Goal: Transaction & Acquisition: Obtain resource

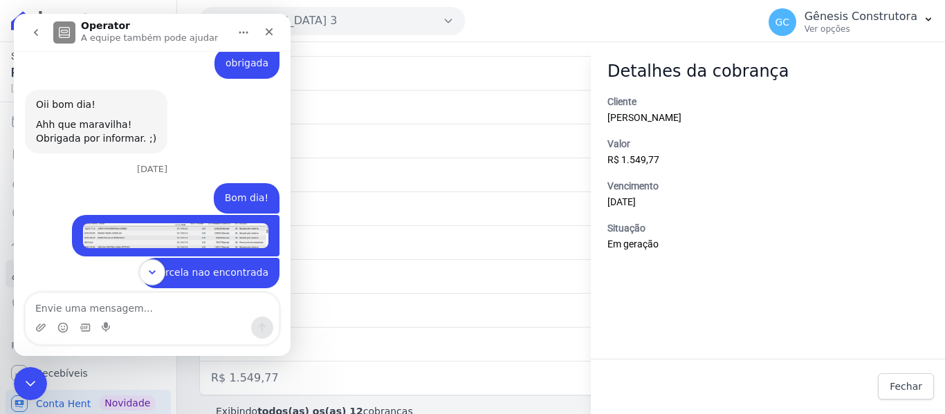
scroll to position [11914, 0]
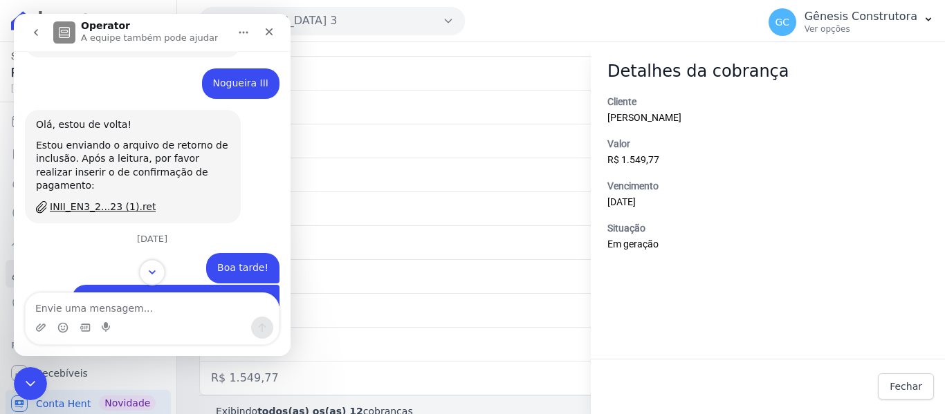
click at [151, 273] on icon "Scroll to bottom" at bounding box center [152, 272] width 12 height 12
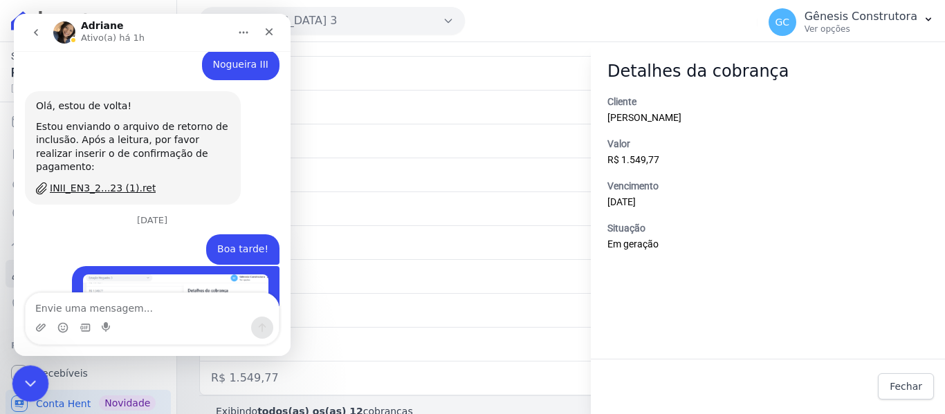
drag, startPoint x: 28, startPoint y: 375, endPoint x: 44, endPoint y: 731, distance: 355.8
click at [27, 374] on icon "Encerramento do Messenger da Intercom" at bounding box center [28, 381] width 17 height 17
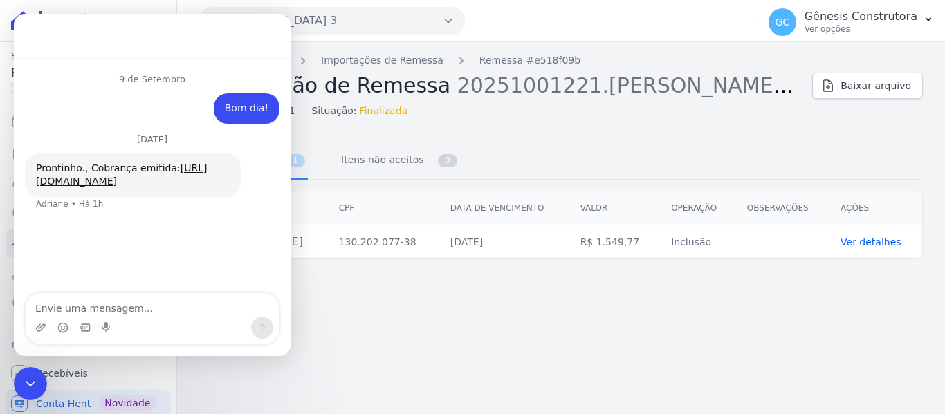
click at [866, 248] on link "Ver detalhes" at bounding box center [870, 241] width 61 height 11
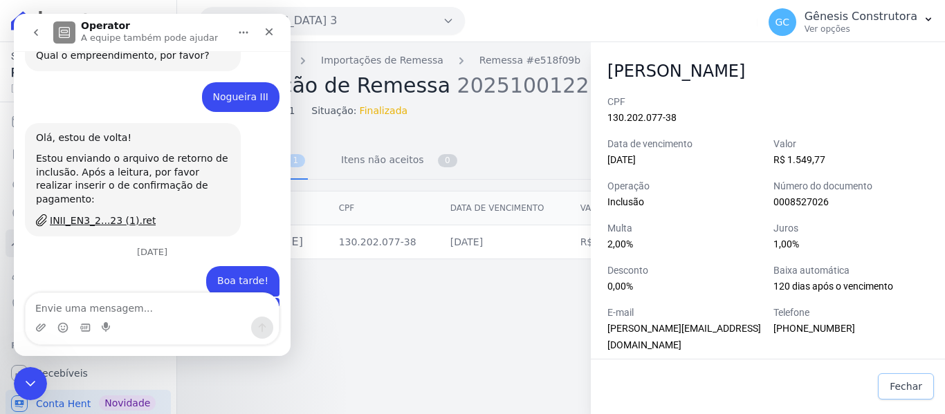
scroll to position [11437, 0]
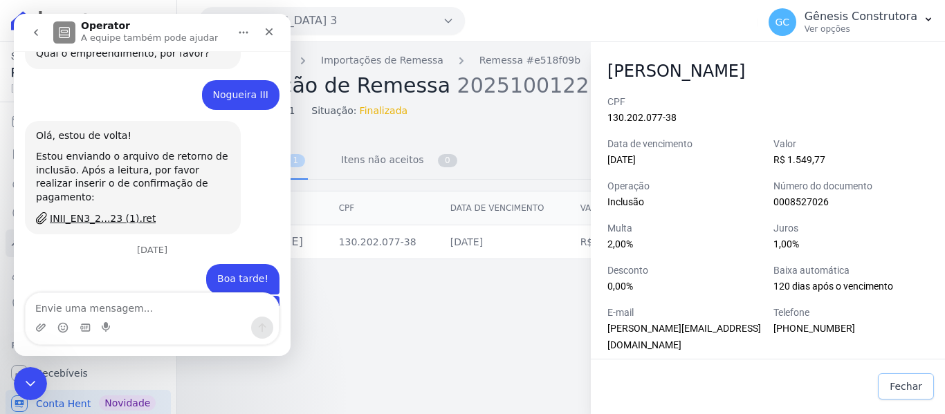
click at [913, 384] on span "Fechar" at bounding box center [905, 387] width 33 height 14
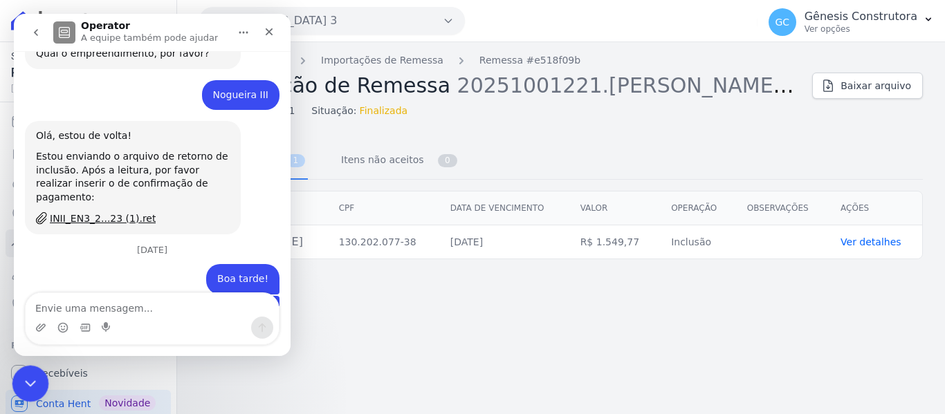
drag, startPoint x: 24, startPoint y: 365, endPoint x: 109, endPoint y: 585, distance: 235.8
click at [23, 365] on div "Encerramento do Messenger da Intercom" at bounding box center [28, 381] width 33 height 33
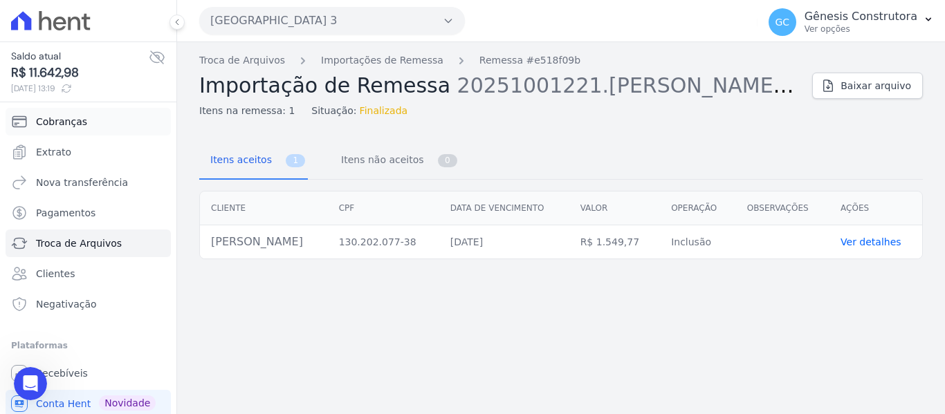
scroll to position [11384, 0]
click at [66, 133] on link "Cobranças" at bounding box center [88, 122] width 165 height 28
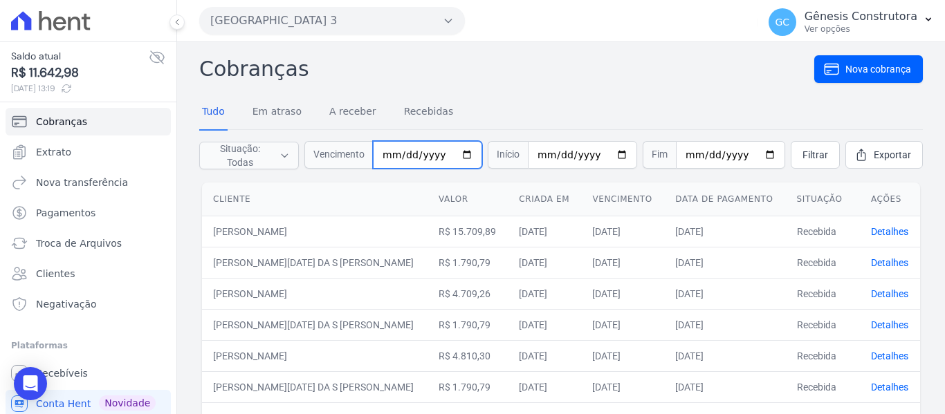
click at [397, 158] on input "date" at bounding box center [427, 155] width 109 height 28
type input "2025-10-20"
click at [802, 152] on span "Filtrar" at bounding box center [815, 155] width 26 height 14
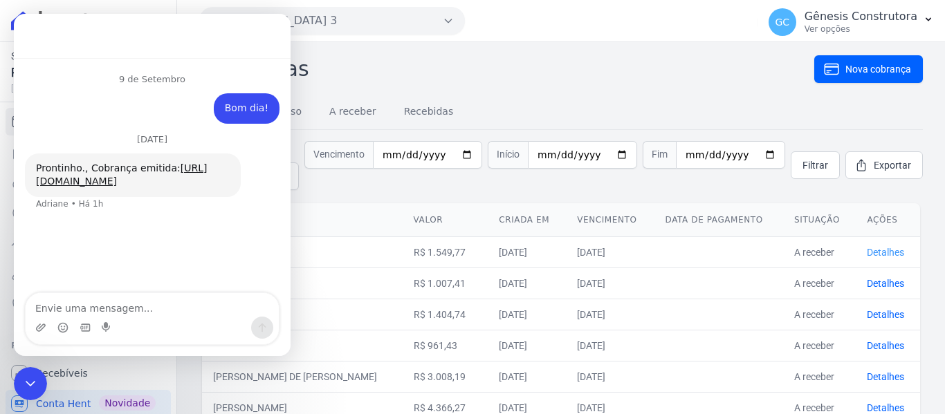
click at [878, 257] on link "Detalhes" at bounding box center [884, 252] width 37 height 11
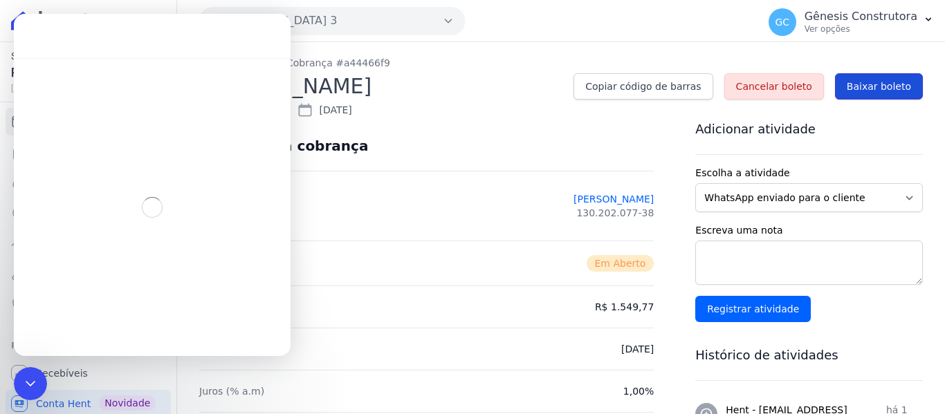
click at [852, 92] on span "Baixar boleto" at bounding box center [878, 87] width 64 height 14
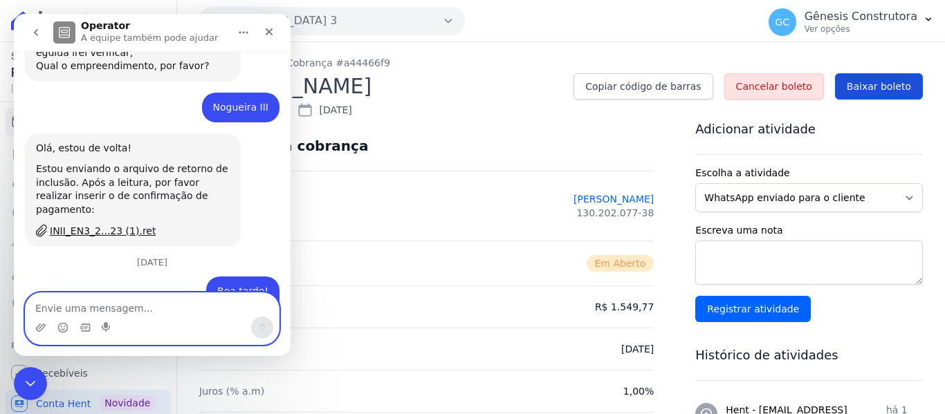
scroll to position [11437, 0]
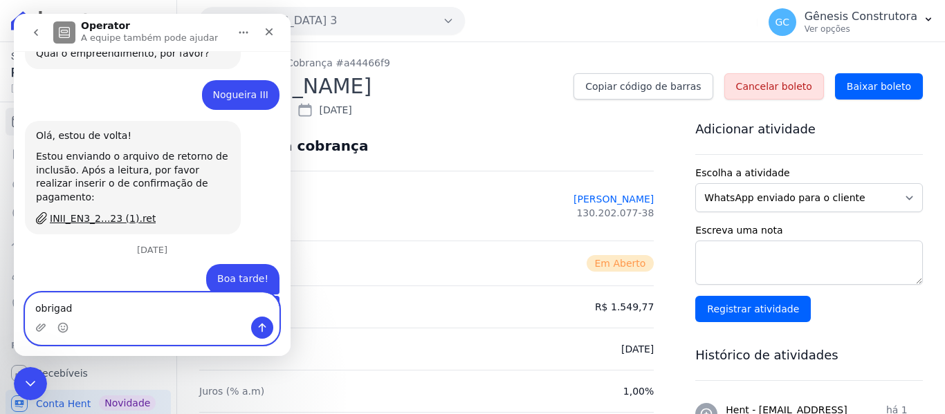
type textarea "obrigada"
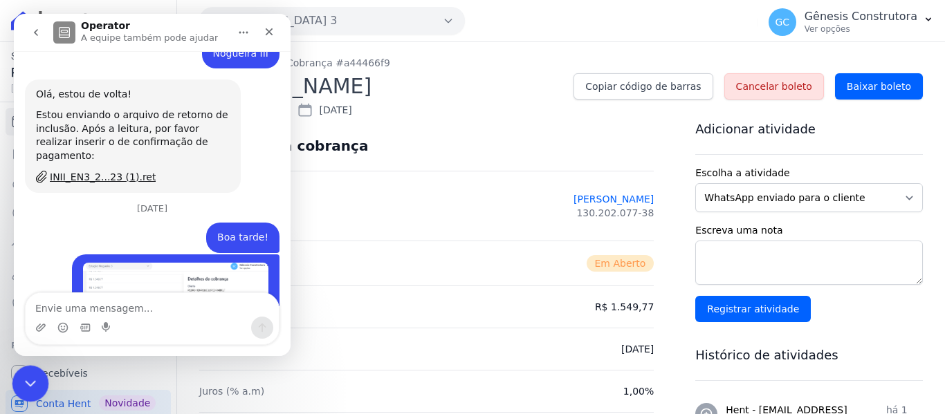
click at [37, 377] on div "Encerramento do Messenger da Intercom" at bounding box center [28, 381] width 33 height 33
